Goal: Information Seeking & Learning: Learn about a topic

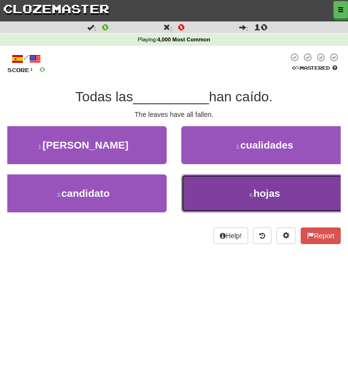
click at [209, 194] on button "4 . hojas" at bounding box center [264, 194] width 167 height 38
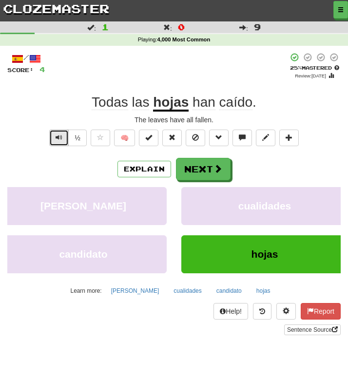
click at [56, 136] on button "Text-to-speech controls" at bounding box center [59, 138] width 20 height 17
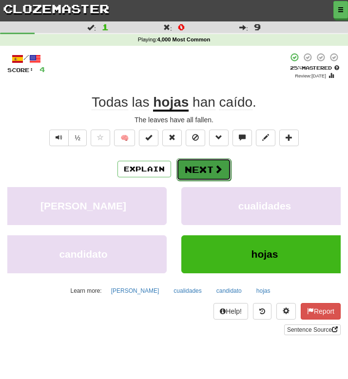
click at [196, 171] on button "Next" at bounding box center [204, 169] width 55 height 22
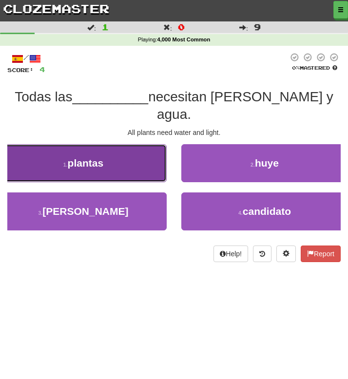
click at [90, 157] on span "plantas" at bounding box center [86, 162] width 36 height 11
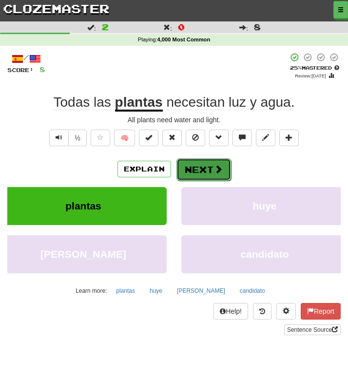
click at [207, 165] on button "Next" at bounding box center [204, 169] width 55 height 22
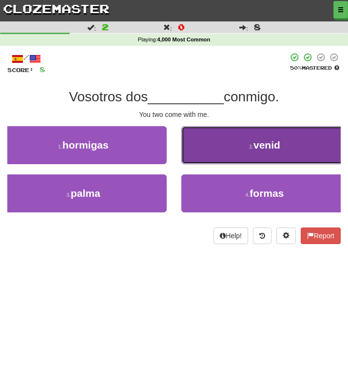
click at [198, 148] on button "2 . venid" at bounding box center [264, 145] width 167 height 38
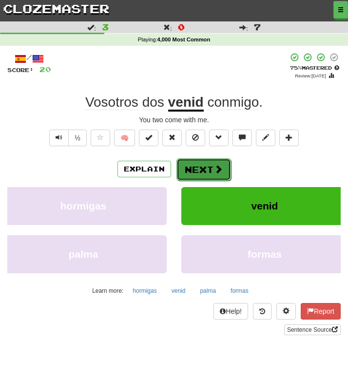
click at [195, 170] on button "Next" at bounding box center [204, 169] width 55 height 22
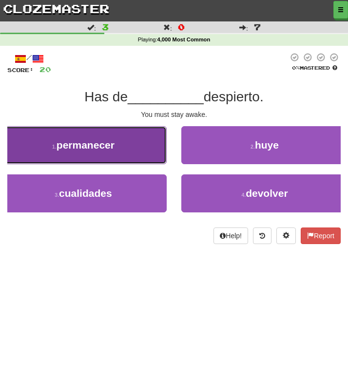
click at [42, 159] on button "1 . permanecer" at bounding box center [83, 145] width 167 height 38
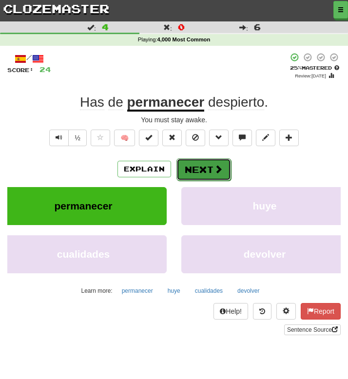
click at [205, 164] on button "Next" at bounding box center [204, 169] width 55 height 22
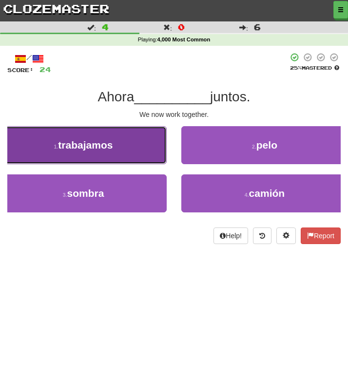
click at [85, 141] on span "trabajamos" at bounding box center [85, 144] width 55 height 11
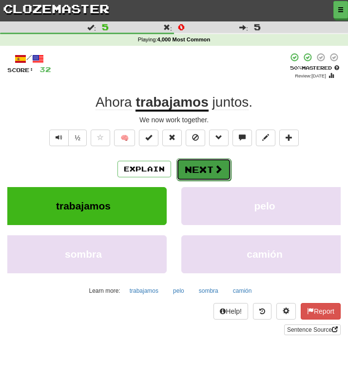
click at [207, 172] on button "Next" at bounding box center [204, 169] width 55 height 22
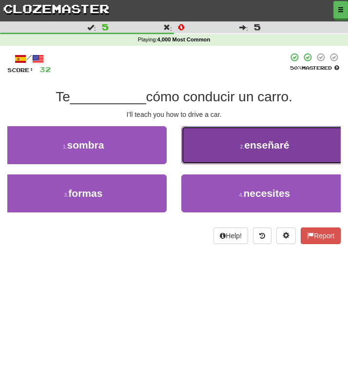
click at [223, 145] on button "2 . enseñaré" at bounding box center [264, 145] width 167 height 38
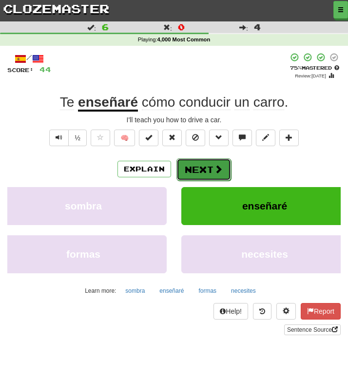
click at [189, 172] on button "Next" at bounding box center [204, 169] width 55 height 22
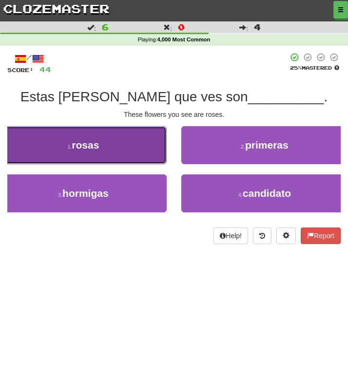
click at [93, 142] on span "rosas" at bounding box center [85, 144] width 27 height 11
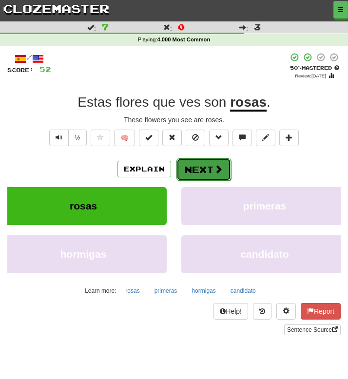
click at [200, 172] on button "Next" at bounding box center [204, 169] width 55 height 22
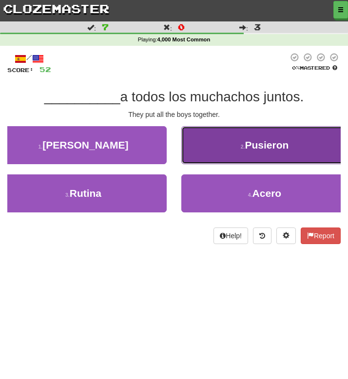
click at [207, 154] on button "2 . Pusieron" at bounding box center [264, 145] width 167 height 38
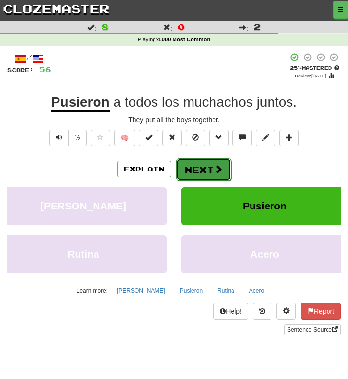
click at [203, 165] on button "Next" at bounding box center [204, 169] width 55 height 22
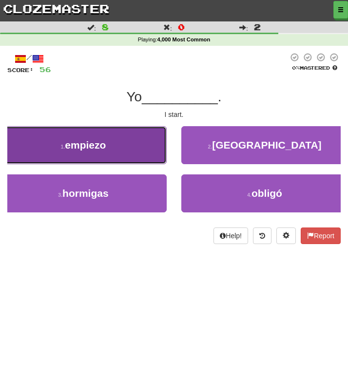
click at [99, 139] on span "empiezo" at bounding box center [85, 144] width 41 height 11
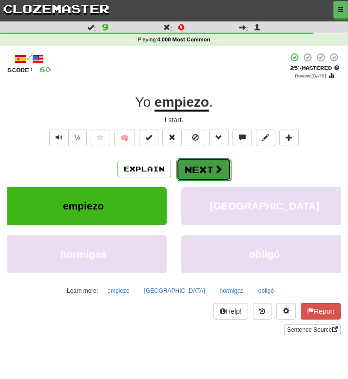
click at [193, 169] on button "Next" at bounding box center [204, 169] width 55 height 22
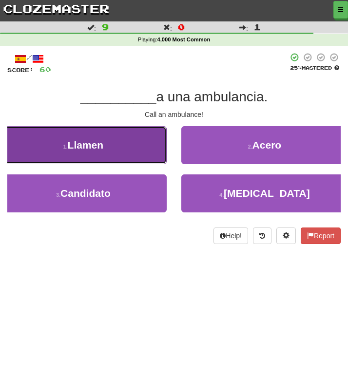
click at [124, 149] on button "1 . Llamen" at bounding box center [83, 145] width 167 height 38
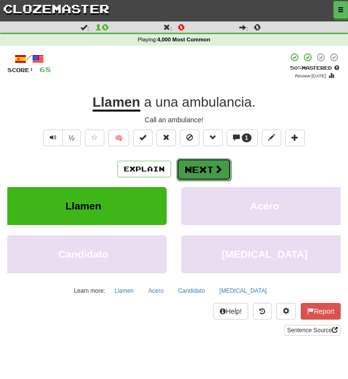
click at [188, 167] on button "Next" at bounding box center [204, 169] width 55 height 22
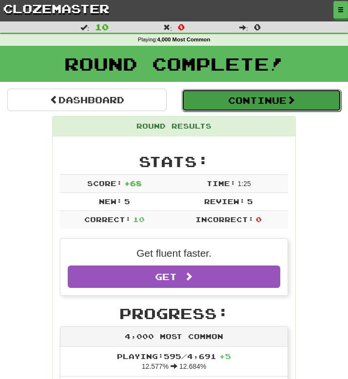
click at [207, 97] on button "Continue" at bounding box center [261, 100] width 159 height 22
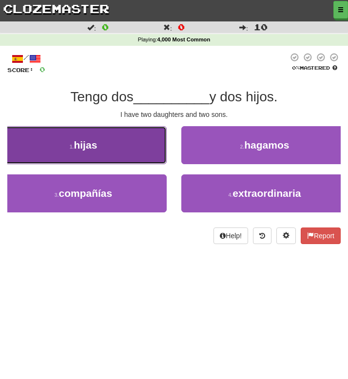
click at [92, 141] on span "hijas" at bounding box center [85, 144] width 23 height 11
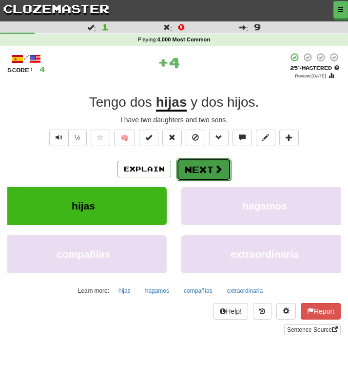
click at [199, 168] on button "Next" at bounding box center [204, 169] width 55 height 22
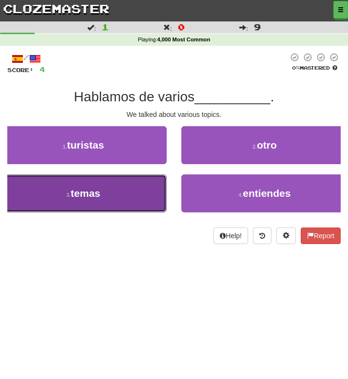
click at [129, 198] on button "3 . temas" at bounding box center [83, 194] width 167 height 38
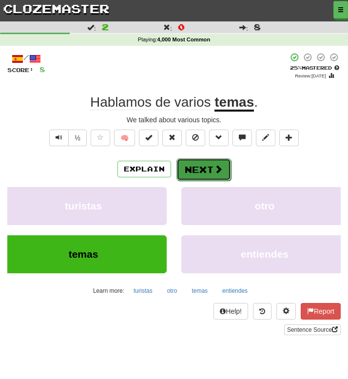
click at [205, 166] on button "Next" at bounding box center [204, 169] width 55 height 22
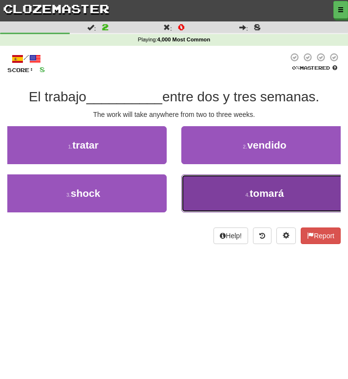
click at [214, 194] on button "4 . tomará" at bounding box center [264, 194] width 167 height 38
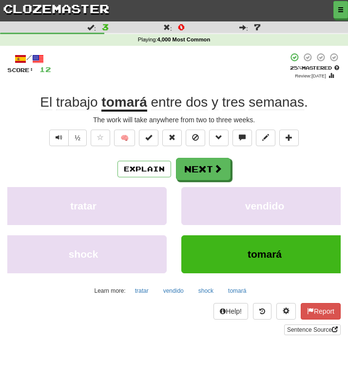
click at [43, 144] on div "½ 🧠" at bounding box center [174, 140] width 334 height 21
click at [48, 144] on div "½" at bounding box center [66, 140] width 39 height 21
click at [55, 140] on button "Text-to-speech controls" at bounding box center [59, 138] width 20 height 17
click at [190, 164] on button "Next" at bounding box center [204, 169] width 55 height 22
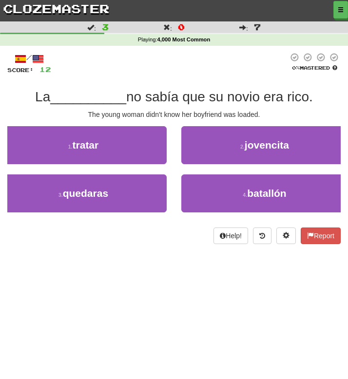
click at [72, 273] on div "Dashboard Clozemaster narumo / Toggle Dropdown Dashboard Leaderboard Activity F…" at bounding box center [174, 189] width 348 height 379
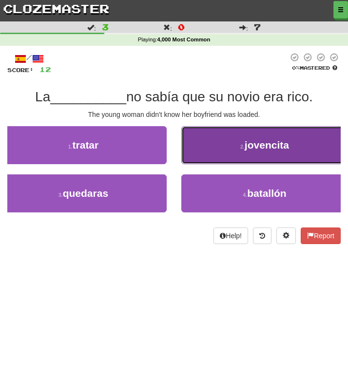
click at [211, 144] on button "2 . jovencita" at bounding box center [264, 145] width 167 height 38
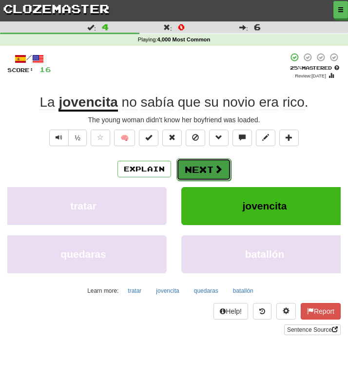
click at [200, 170] on button "Next" at bounding box center [204, 169] width 55 height 22
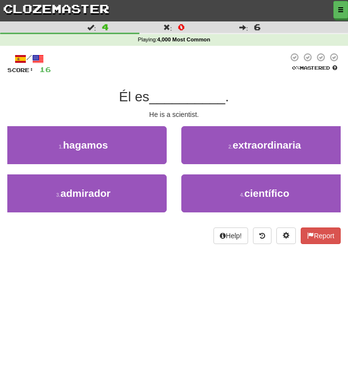
click at [157, 67] on div at bounding box center [169, 64] width 237 height 22
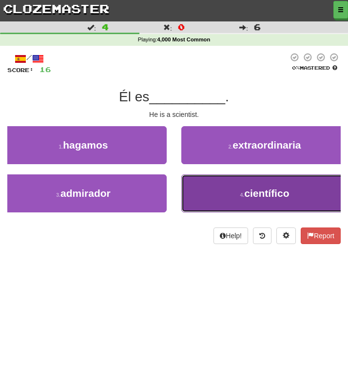
click at [228, 199] on button "4 . científico" at bounding box center [264, 194] width 167 height 38
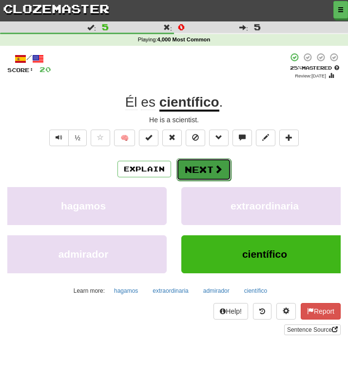
click at [191, 169] on button "Next" at bounding box center [204, 169] width 55 height 22
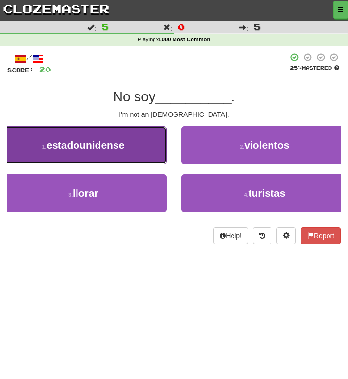
click at [91, 138] on button "1 . estadounidense" at bounding box center [83, 145] width 167 height 38
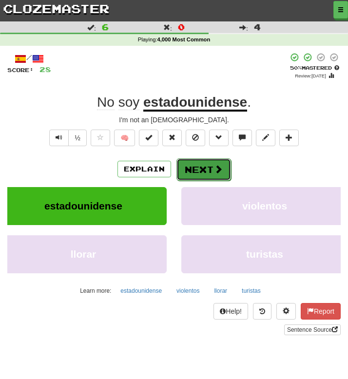
click at [187, 170] on button "Next" at bounding box center [204, 169] width 55 height 22
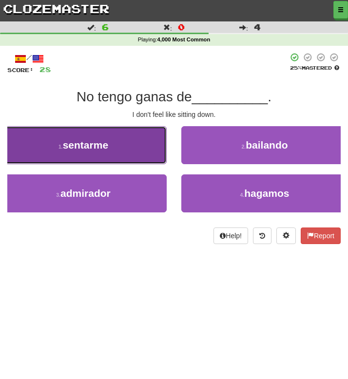
click at [116, 143] on button "1 . sentarme" at bounding box center [83, 145] width 167 height 38
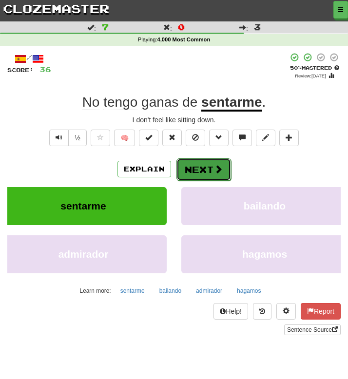
click at [204, 168] on button "Next" at bounding box center [204, 169] width 55 height 22
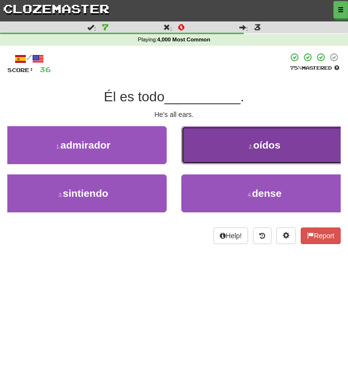
click at [227, 143] on button "2 . oídos" at bounding box center [264, 145] width 167 height 38
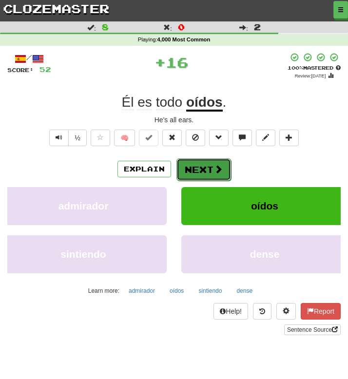
click at [191, 168] on button "Next" at bounding box center [204, 169] width 55 height 22
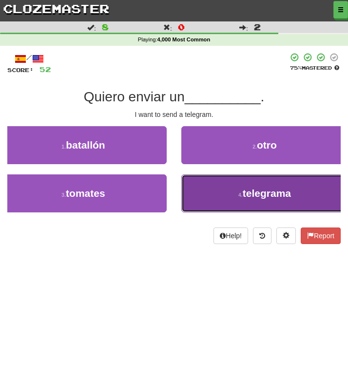
click at [219, 191] on button "4 . telegrama" at bounding box center [264, 194] width 167 height 38
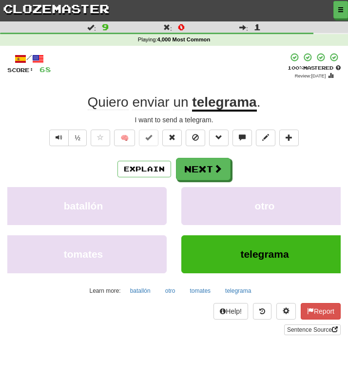
click at [192, 82] on div "/ Score: 68 + 16 100 % Mastered Review: 2026-03-16 Quiero enviar un telegrama .…" at bounding box center [174, 194] width 334 height 283
click at [195, 173] on button "Next" at bounding box center [204, 169] width 55 height 22
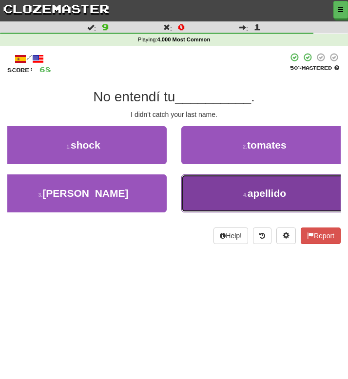
click at [210, 193] on button "4 . apellido" at bounding box center [264, 194] width 167 height 38
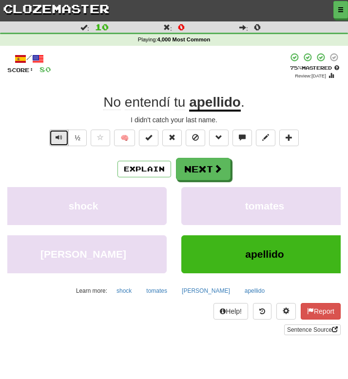
click at [59, 137] on span "Text-to-speech controls" at bounding box center [59, 137] width 7 height 7
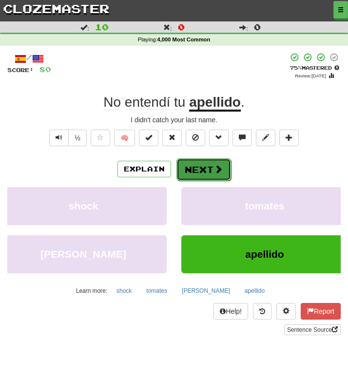
click at [198, 172] on button "Next" at bounding box center [204, 169] width 55 height 22
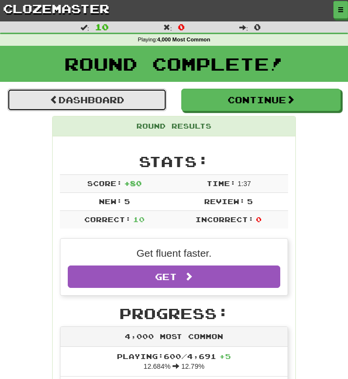
click at [134, 97] on link "Dashboard" at bounding box center [86, 100] width 159 height 22
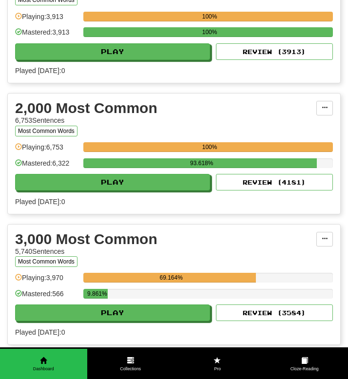
scroll to position [268, 0]
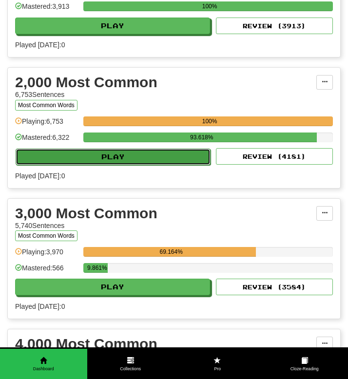
click at [109, 159] on button "Play" at bounding box center [113, 157] width 195 height 17
select select "**"
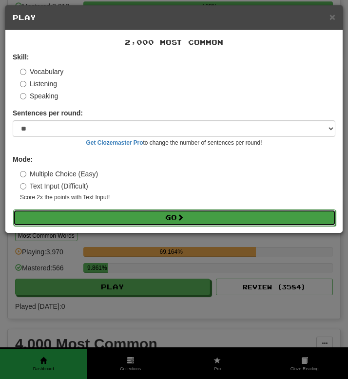
click at [113, 215] on button "Go" at bounding box center [174, 218] width 323 height 17
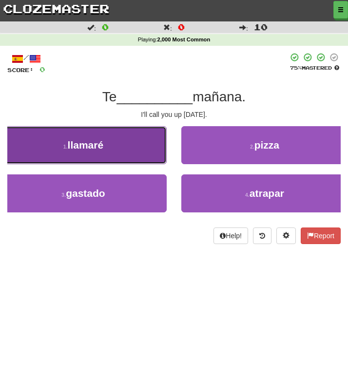
click at [118, 138] on button "1 . llamaré" at bounding box center [83, 145] width 167 height 38
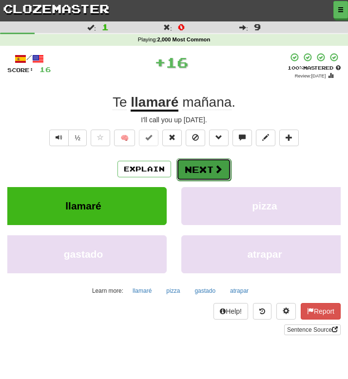
click at [210, 168] on button "Next" at bounding box center [204, 169] width 55 height 22
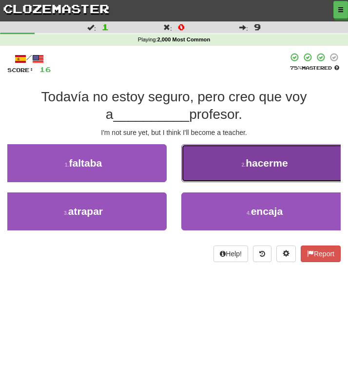
click at [225, 166] on button "2 . hacerme" at bounding box center [264, 163] width 167 height 38
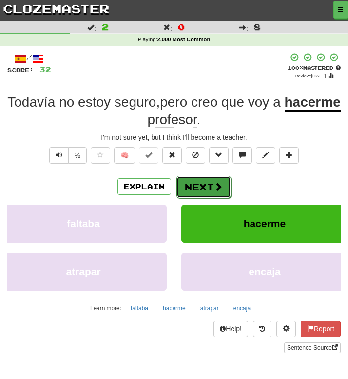
click at [201, 190] on button "Next" at bounding box center [204, 187] width 55 height 22
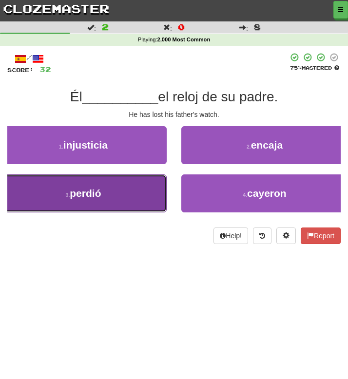
click at [122, 194] on button "3 . perdió" at bounding box center [83, 194] width 167 height 38
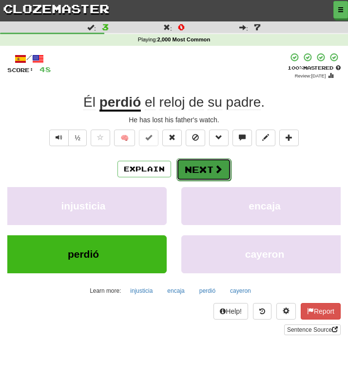
click at [197, 166] on button "Next" at bounding box center [204, 169] width 55 height 22
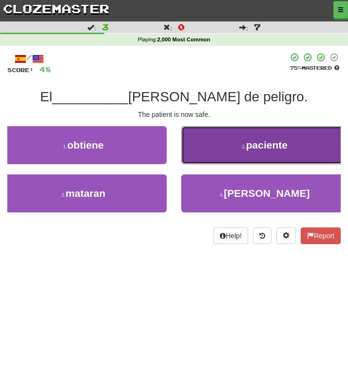
click at [214, 149] on button "2 . paciente" at bounding box center [264, 145] width 167 height 38
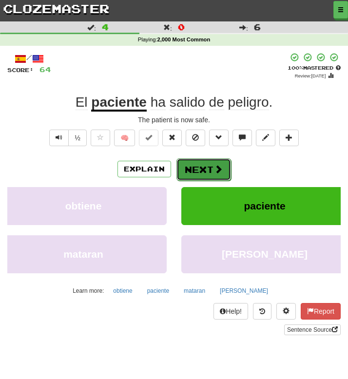
click at [198, 174] on button "Next" at bounding box center [204, 169] width 55 height 22
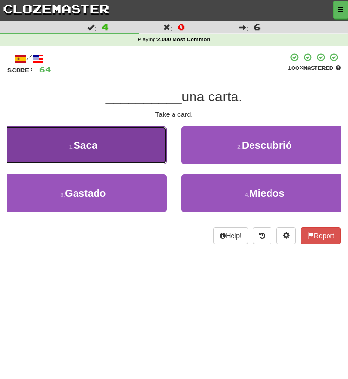
click at [100, 150] on button "1 . [GEOGRAPHIC_DATA]" at bounding box center [83, 145] width 167 height 38
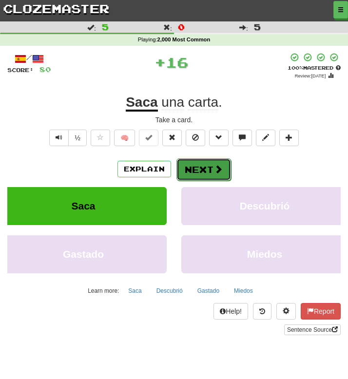
click at [201, 168] on button "Next" at bounding box center [204, 169] width 55 height 22
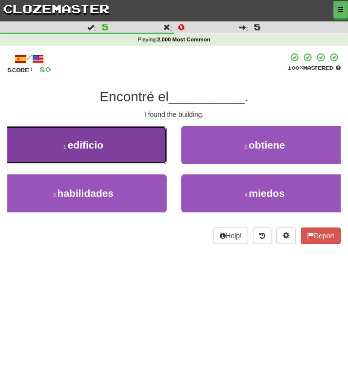
click at [114, 135] on button "1 . edificio" at bounding box center [83, 145] width 167 height 38
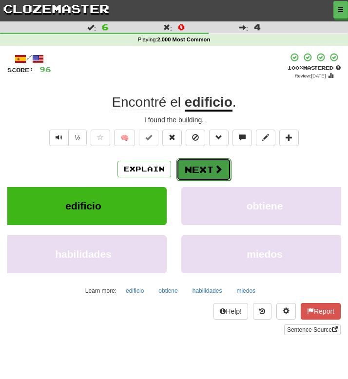
click at [195, 168] on button "Next" at bounding box center [204, 169] width 55 height 22
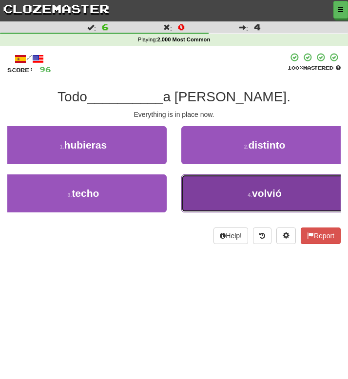
click at [219, 192] on button "4 . volvió" at bounding box center [264, 194] width 167 height 38
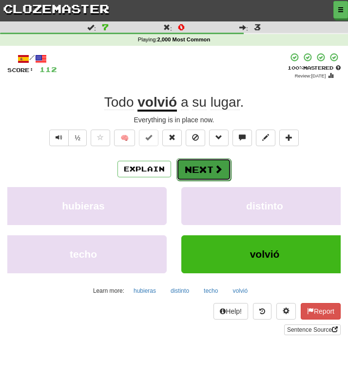
click at [198, 159] on button "Next" at bounding box center [204, 169] width 55 height 22
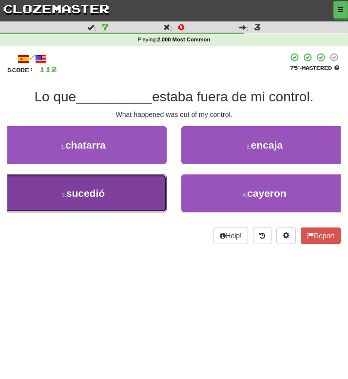
click at [112, 196] on button "3 . sucedió" at bounding box center [83, 194] width 167 height 38
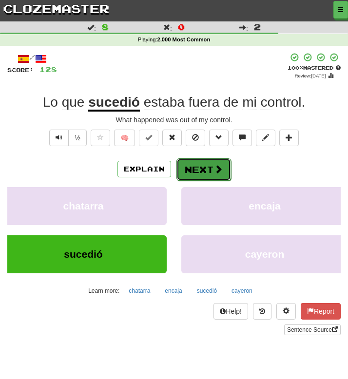
click at [191, 165] on button "Next" at bounding box center [204, 169] width 55 height 22
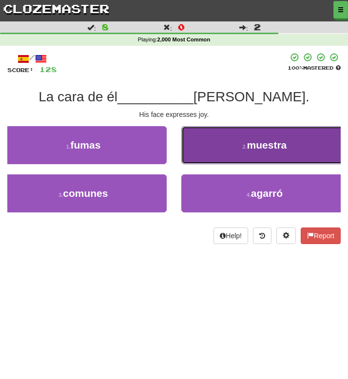
click at [196, 158] on button "2 . muestra" at bounding box center [264, 145] width 167 height 38
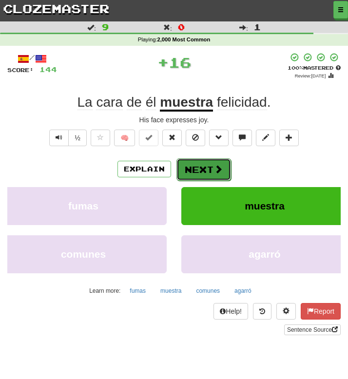
click at [199, 167] on button "Next" at bounding box center [204, 169] width 55 height 22
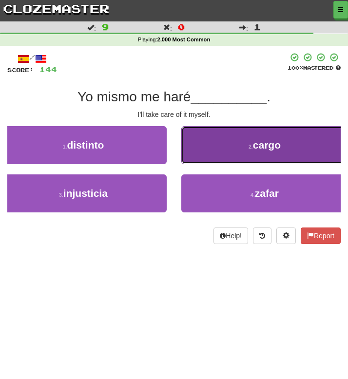
click at [199, 138] on button "2 . cargo" at bounding box center [264, 145] width 167 height 38
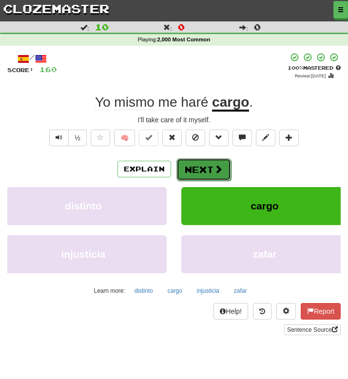
click at [198, 169] on button "Next" at bounding box center [204, 169] width 55 height 22
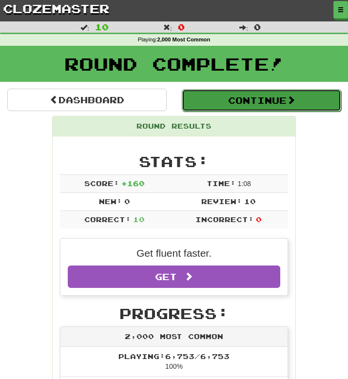
click at [214, 99] on button "Continue" at bounding box center [261, 100] width 159 height 22
